Goal: Navigation & Orientation: Find specific page/section

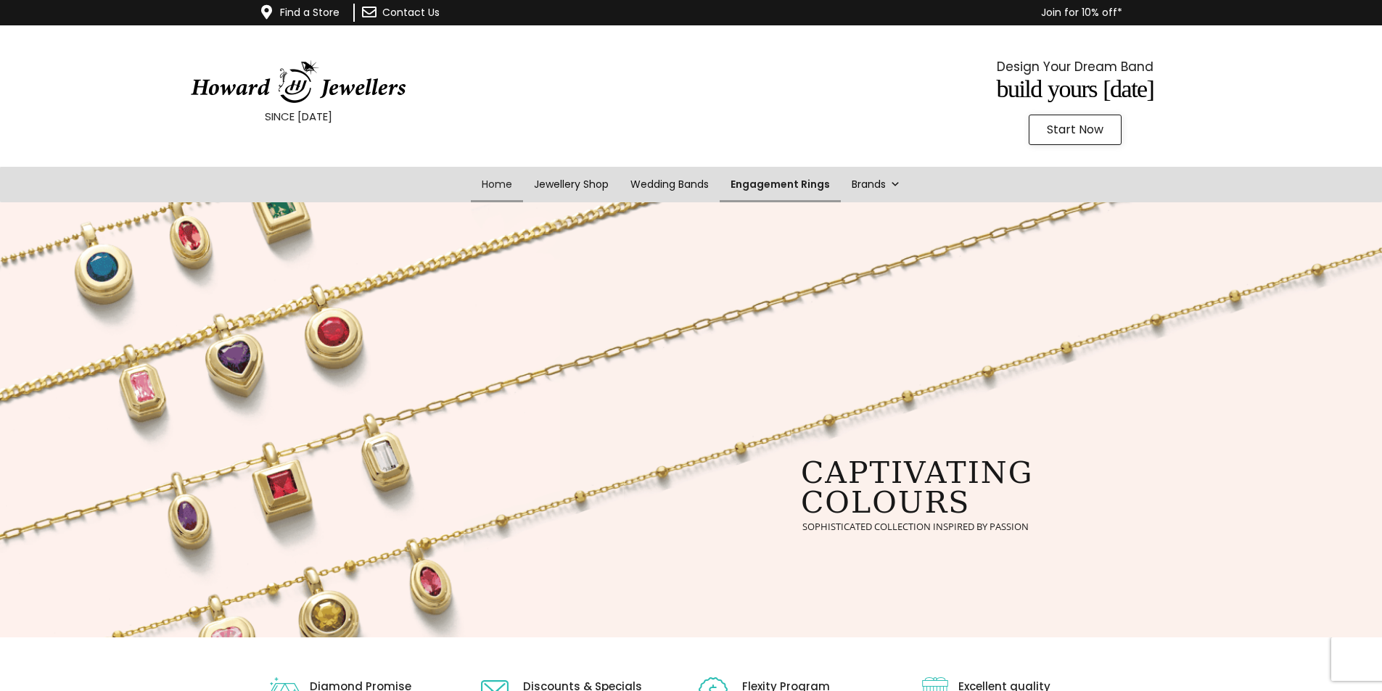
click at [775, 183] on link "Engagement Rings" at bounding box center [780, 185] width 121 height 36
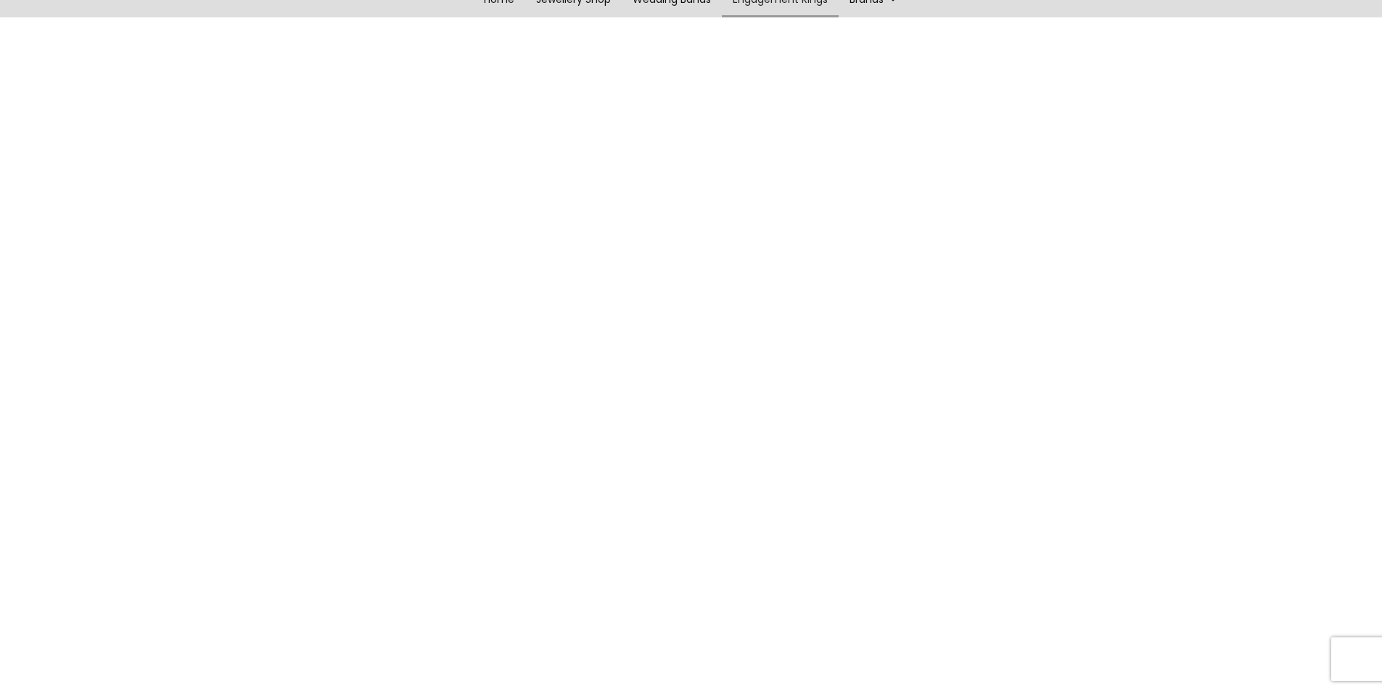
scroll to position [73, 0]
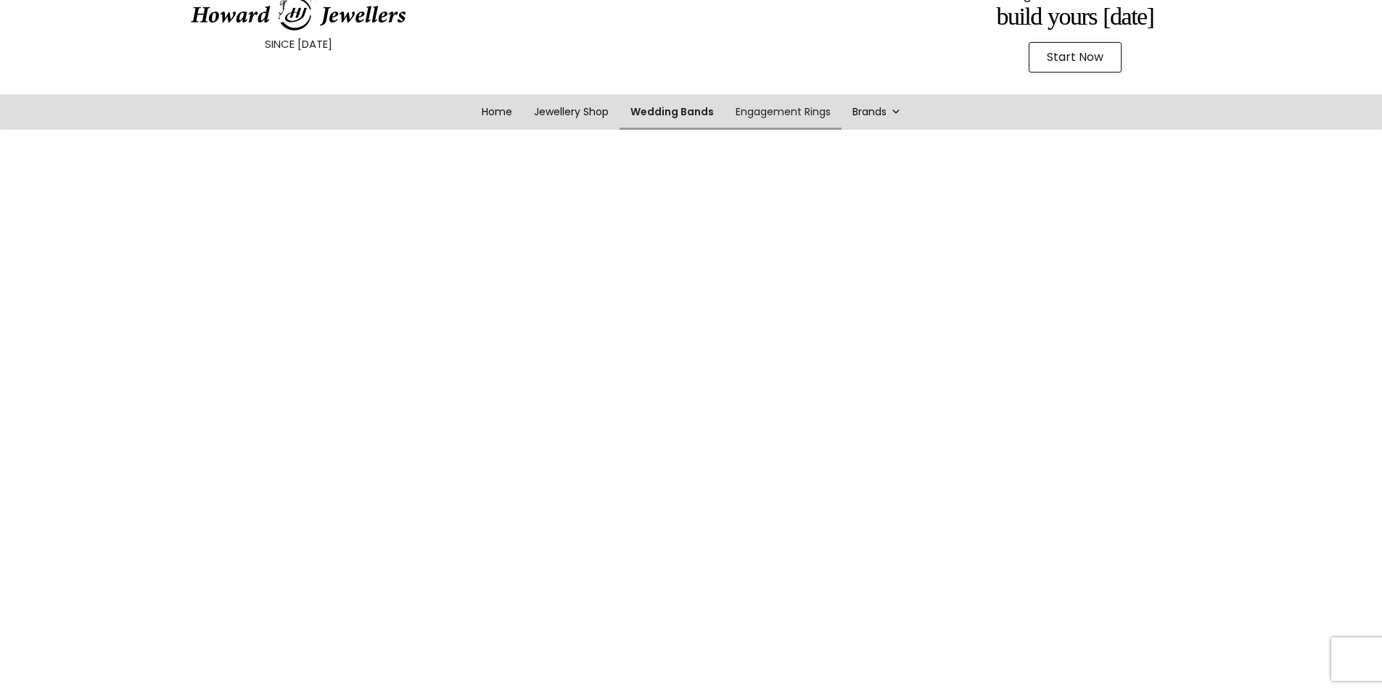
click at [668, 112] on link "Wedding Bands" at bounding box center [671, 112] width 105 height 36
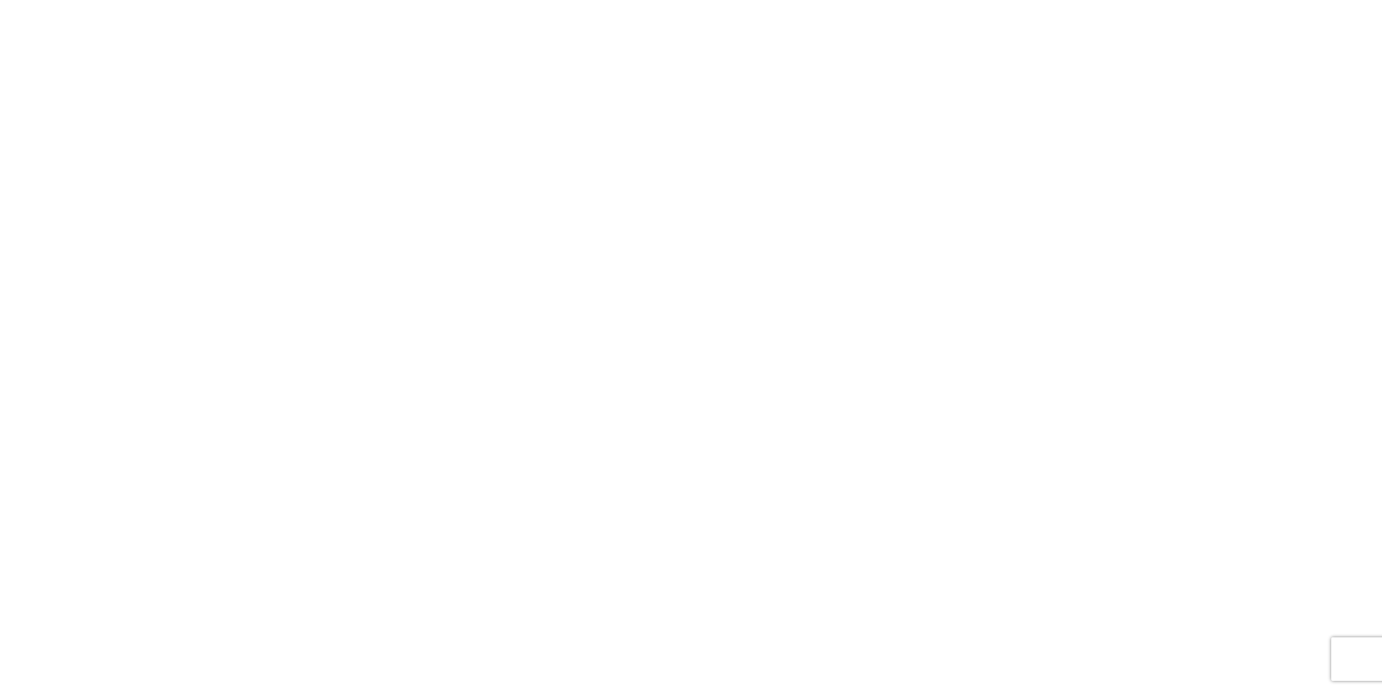
scroll to position [1369, 0]
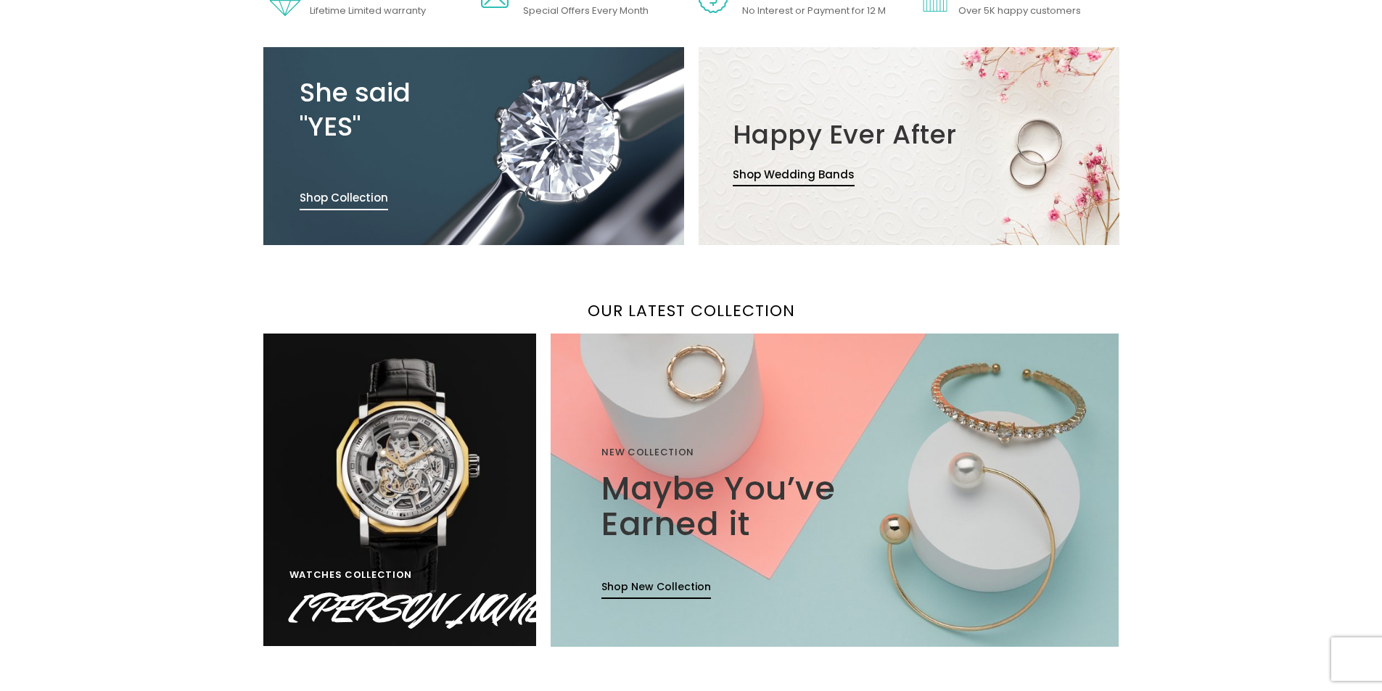
scroll to position [485, 0]
